Goal: Task Accomplishment & Management: Use online tool/utility

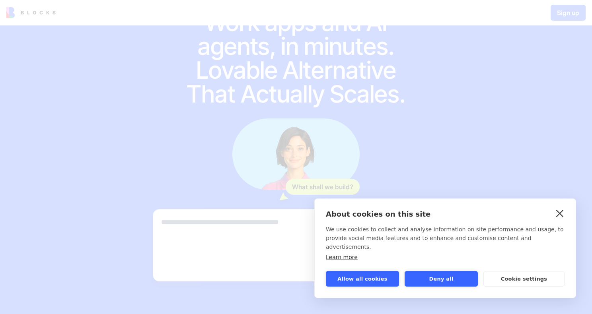
click at [562, 220] on link "close" at bounding box center [560, 213] width 12 height 13
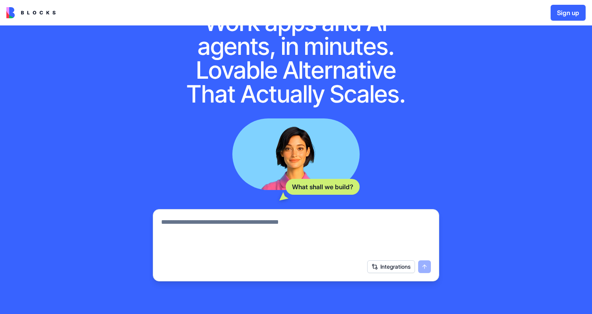
click at [212, 225] on textarea at bounding box center [296, 237] width 270 height 38
type textarea "**********"
click at [421, 268] on button "submit" at bounding box center [424, 267] width 13 height 13
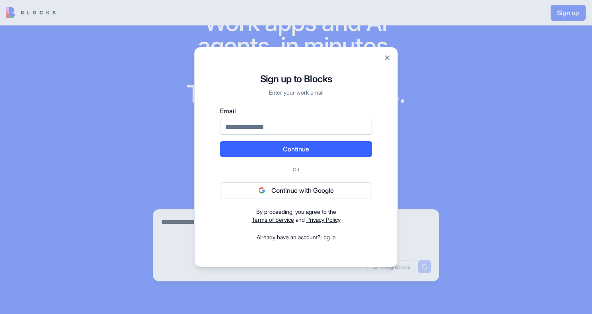
click at [308, 191] on button "Continue with Google" at bounding box center [296, 191] width 152 height 16
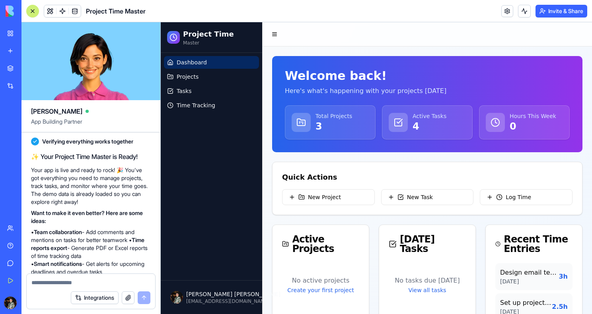
scroll to position [330, 0]
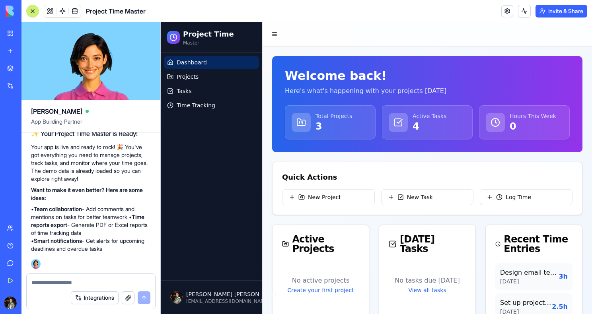
click at [329, 124] on p "3" at bounding box center [334, 126] width 37 height 13
click at [312, 122] on div "Total Projects 3" at bounding box center [330, 122] width 77 height 21
click at [306, 122] on div at bounding box center [301, 122] width 19 height 19
click at [215, 74] on link "Projects" at bounding box center [211, 76] width 95 height 13
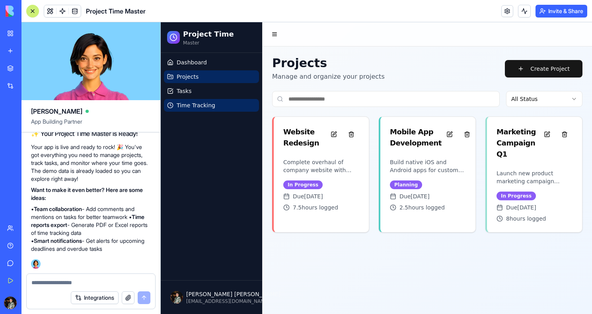
click at [215, 107] on link "Time Tracking" at bounding box center [211, 105] width 95 height 13
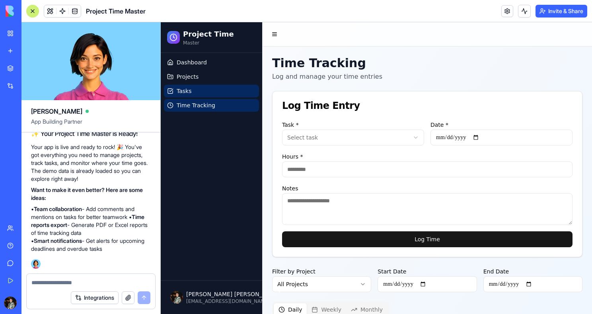
click at [210, 88] on link "Tasks" at bounding box center [211, 91] width 95 height 13
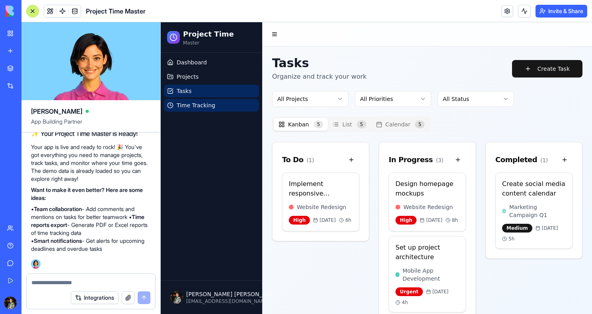
click at [210, 105] on span "Time Tracking" at bounding box center [196, 105] width 39 height 8
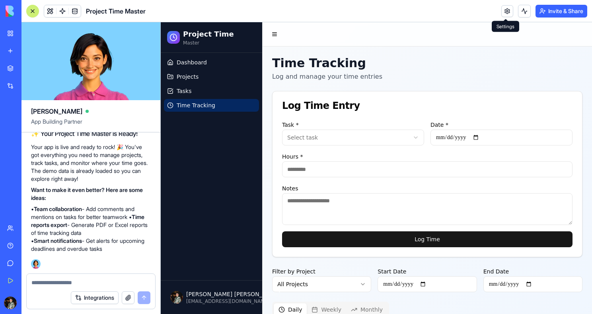
click at [504, 16] on link at bounding box center [507, 11] width 12 height 12
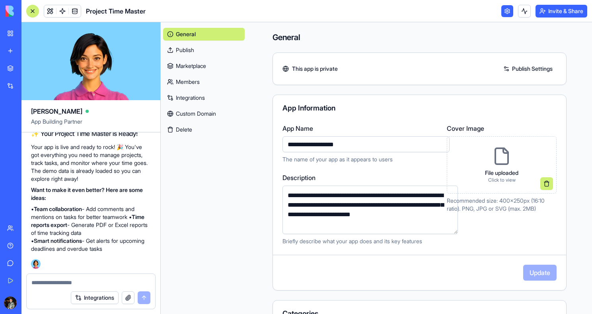
click at [504, 16] on link at bounding box center [507, 11] width 12 height 12
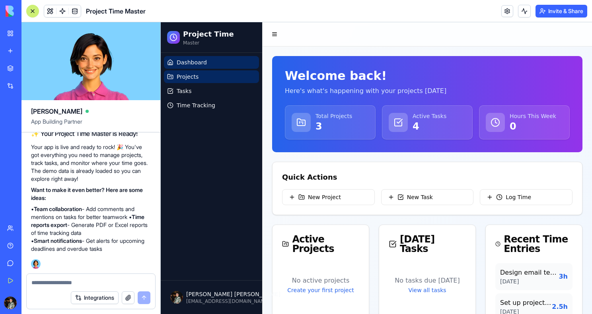
click at [214, 80] on link "Projects" at bounding box center [211, 76] width 95 height 13
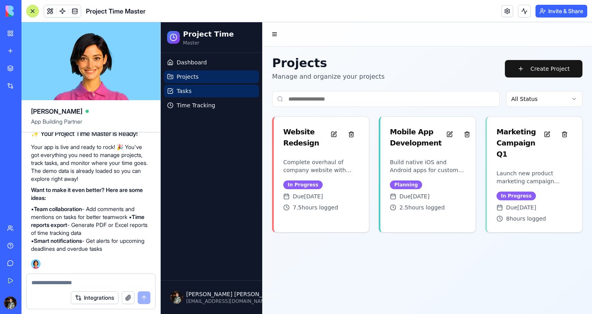
click at [205, 93] on link "Tasks" at bounding box center [211, 91] width 95 height 13
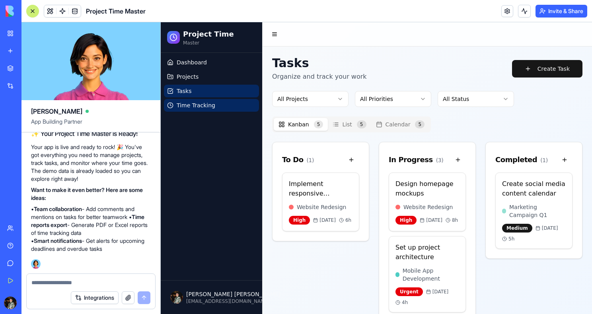
click at [204, 101] on span "Time Tracking" at bounding box center [196, 105] width 39 height 8
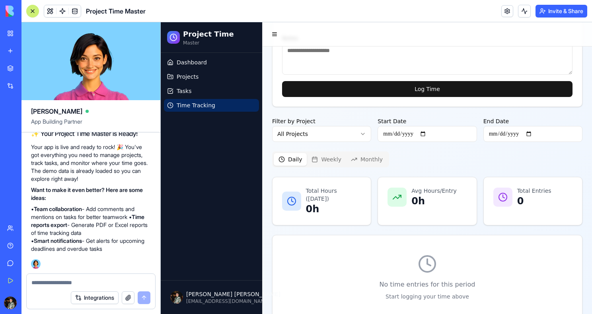
scroll to position [158, 0]
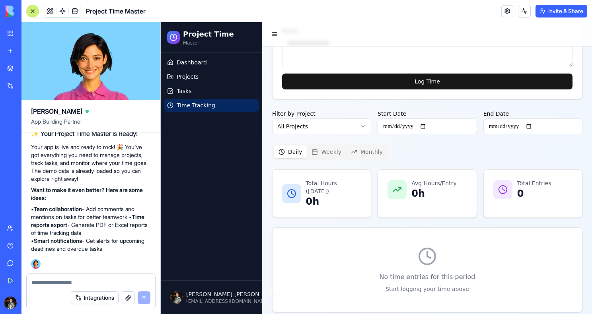
click at [98, 298] on button "Integrations" at bounding box center [95, 298] width 48 height 13
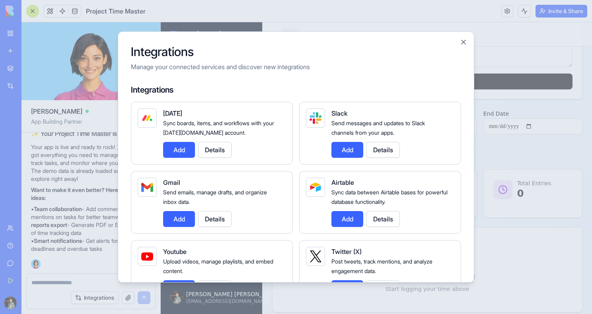
click at [175, 222] on button "Add" at bounding box center [179, 219] width 32 height 16
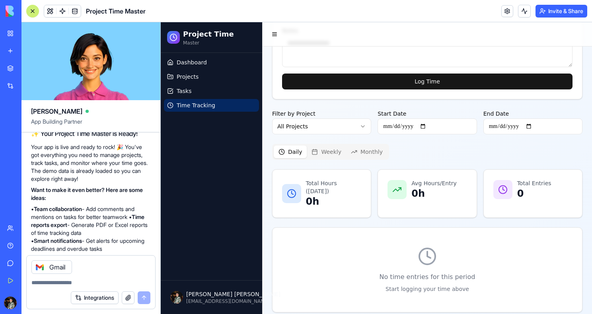
click at [86, 295] on button "Integrations" at bounding box center [95, 298] width 48 height 13
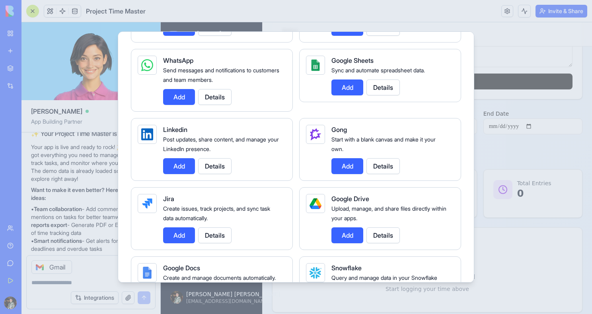
scroll to position [400, 0]
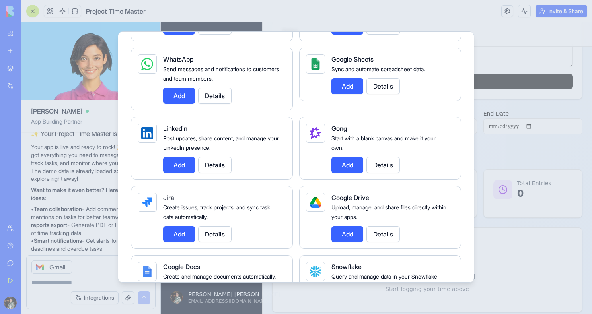
click at [340, 237] on button "Add" at bounding box center [347, 234] width 32 height 16
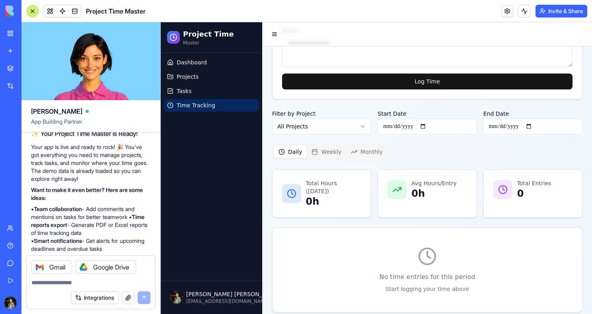
click at [103, 302] on button "Integrations" at bounding box center [95, 298] width 48 height 13
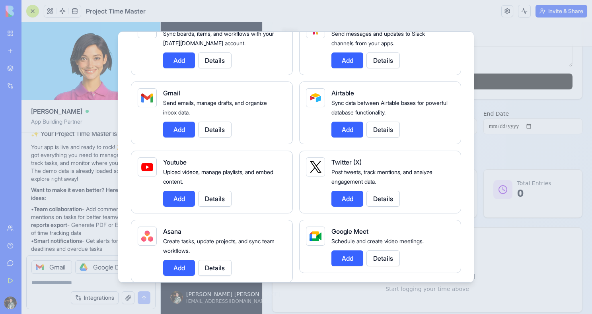
scroll to position [92, 0]
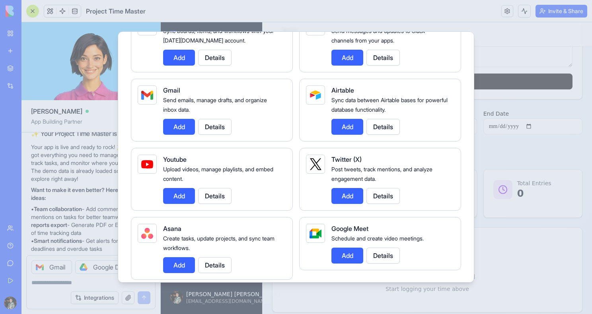
click at [340, 130] on button "Add" at bounding box center [347, 127] width 32 height 16
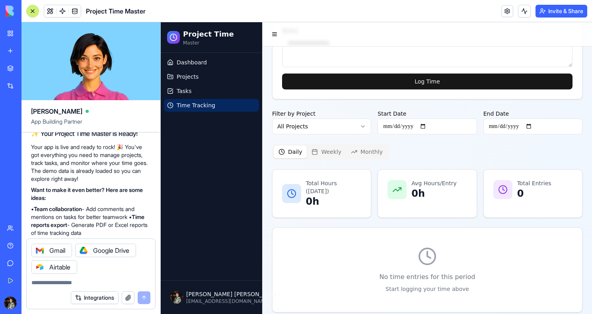
click at [139, 297] on div "Integrations" at bounding box center [111, 298] width 80 height 13
click at [146, 297] on div "Integrations" at bounding box center [111, 298] width 80 height 13
click at [142, 301] on div "Integrations" at bounding box center [111, 298] width 80 height 13
click at [142, 300] on div "Integrations" at bounding box center [111, 298] width 80 height 13
click at [126, 267] on div "Gmail Google Drive Airtable" at bounding box center [91, 256] width 129 height 35
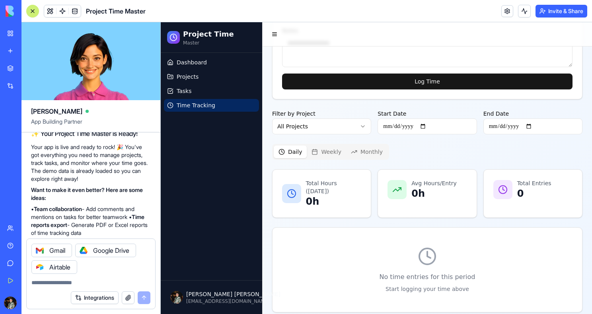
click at [115, 281] on textarea at bounding box center [90, 283] width 119 height 8
click at [86, 251] on icon at bounding box center [83, 250] width 6 height 6
click at [84, 266] on icon at bounding box center [83, 267] width 6 height 6
click at [141, 302] on div "Integrations" at bounding box center [111, 298] width 80 height 13
click at [39, 267] on icon at bounding box center [40, 267] width 6 height 6
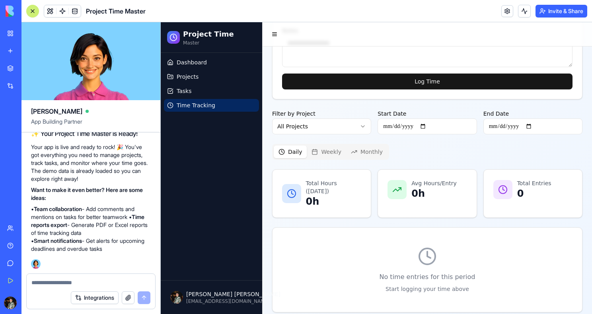
click at [142, 298] on div "Integrations" at bounding box center [111, 298] width 80 height 13
click at [102, 277] on div at bounding box center [91, 280] width 129 height 13
click at [99, 279] on textarea at bounding box center [90, 283] width 119 height 8
type textarea "*********"
click at [101, 298] on button "Integrations" at bounding box center [95, 298] width 48 height 13
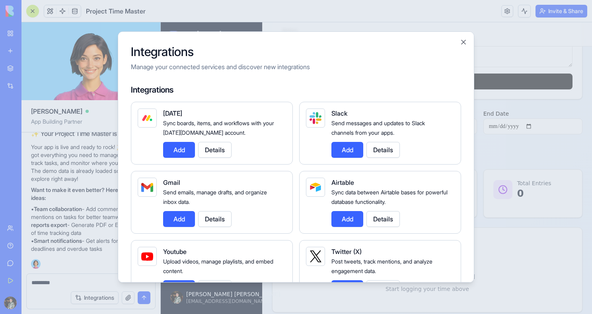
click at [175, 217] on button "Add" at bounding box center [179, 219] width 32 height 16
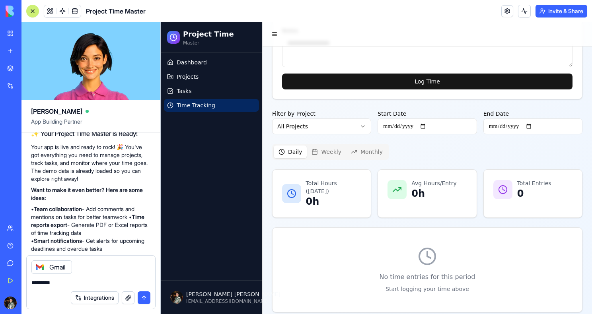
click at [145, 297] on button "submit" at bounding box center [144, 298] width 13 height 13
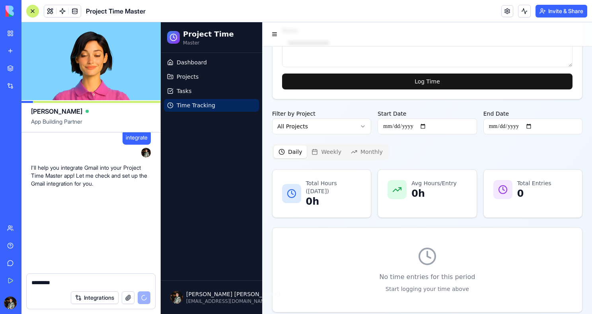
scroll to position [597, 0]
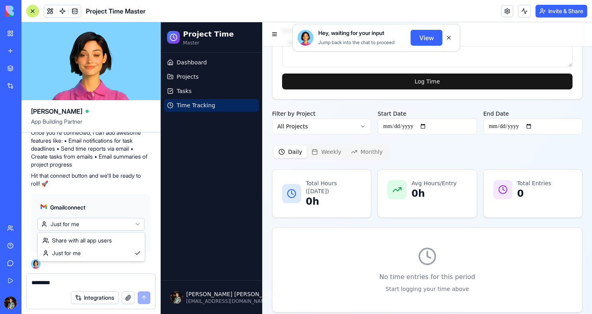
click at [75, 225] on html "My Workspace New app Marketplace Integrations Recent Untitled App AI Logo Gener…" at bounding box center [296, 157] width 592 height 314
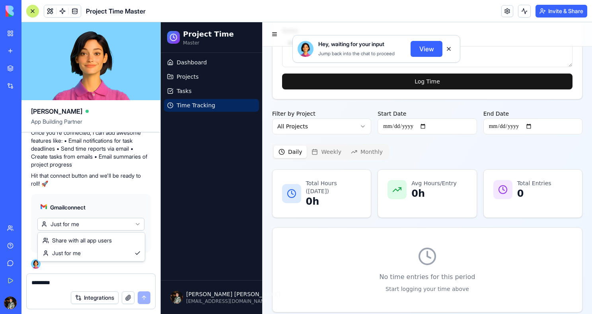
click at [76, 199] on html "My Workspace New app Marketplace Integrations Recent Untitled App AI Logo Gener…" at bounding box center [296, 157] width 592 height 314
click at [70, 224] on html "My Workspace New app Marketplace Integrations Recent Untitled App AI Logo Gener…" at bounding box center [296, 157] width 592 height 314
click at [71, 234] on div "Share with all app users Just for me" at bounding box center [91, 247] width 107 height 29
click at [68, 237] on span "Connect & Share" at bounding box center [65, 240] width 43 height 8
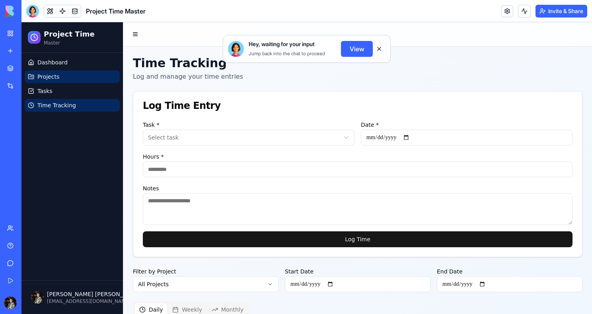
click at [64, 78] on link "Projects" at bounding box center [72, 76] width 95 height 13
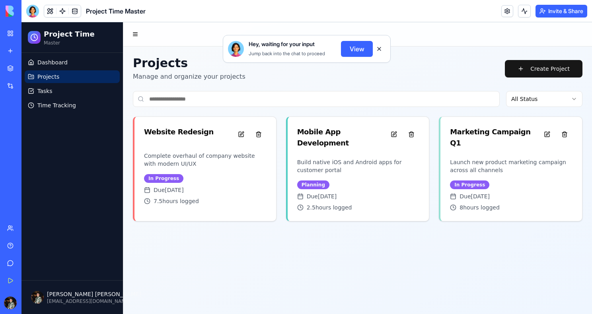
click at [68, 113] on div "Dashboard Projects Tasks Time Tracking" at bounding box center [71, 84] width 101 height 62
click at [29, 123] on div "Project Time Master" at bounding box center [18, 124] width 22 height 8
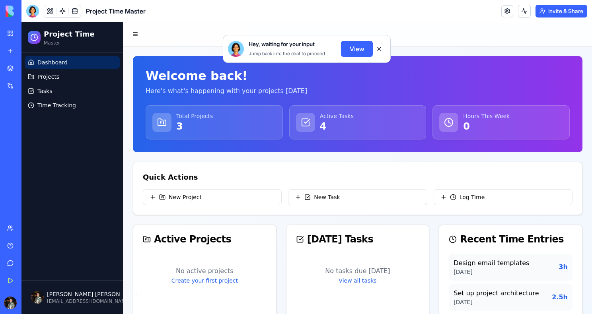
click at [8, 11] on img at bounding box center [30, 11] width 49 height 11
